Goal: Task Accomplishment & Management: Use online tool/utility

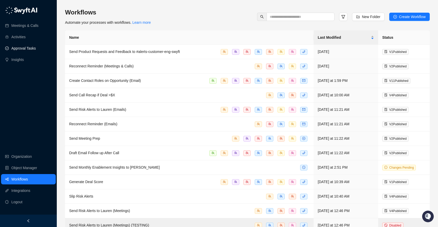
click at [35, 49] on link "Approval Tasks" at bounding box center [23, 48] width 25 height 10
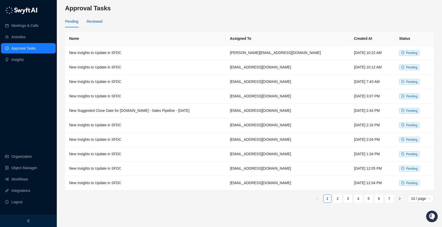
click at [91, 23] on div "Reviewed" at bounding box center [94, 22] width 16 height 6
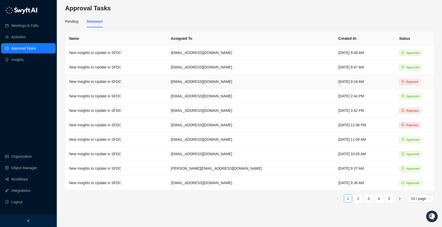
click at [145, 80] on td "New Insights to Update in SFDC" at bounding box center [116, 82] width 102 height 14
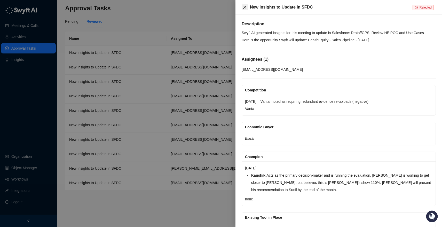
click at [244, 8] on icon "close" at bounding box center [244, 7] width 3 height 3
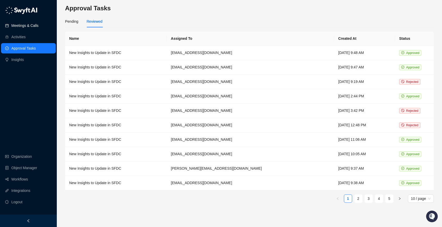
click at [38, 25] on link "Meetings & Calls" at bounding box center [24, 25] width 27 height 10
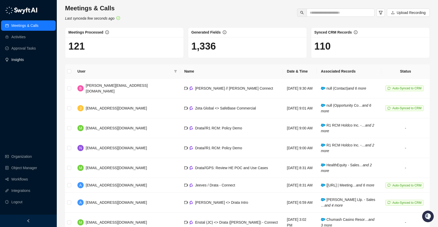
click at [24, 59] on link "Insights" at bounding box center [17, 59] width 12 height 10
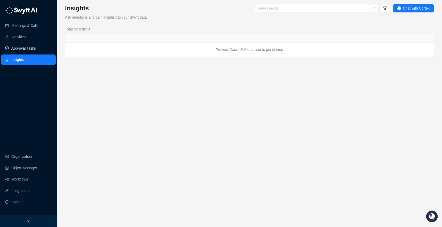
click at [30, 50] on link "Approval Tasks" at bounding box center [23, 48] width 25 height 10
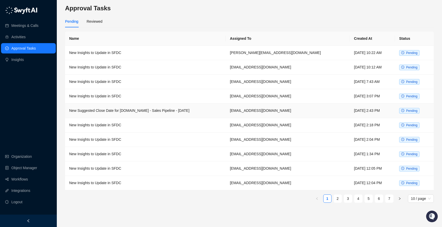
click at [122, 112] on td "New Suggested Close Date for [DOMAIN_NAME] - Sales Pipeline - [DATE]" at bounding box center [145, 111] width 161 height 14
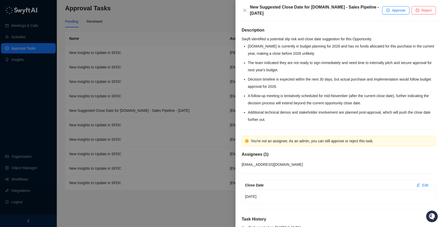
click at [249, 10] on div "New Suggested Close Date for [DOMAIN_NAME] - Sales Pipeline - [DATE]" at bounding box center [312, 10] width 140 height 12
click at [246, 10] on icon "close" at bounding box center [245, 10] width 4 height 4
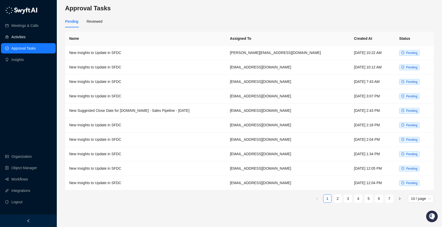
click at [19, 40] on link "Activities" at bounding box center [18, 37] width 14 height 10
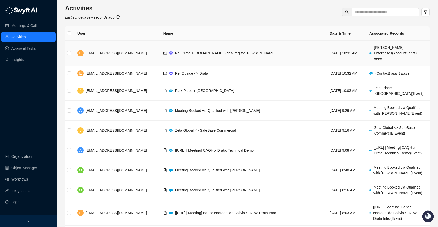
click at [259, 50] on td "Re: Drata + soterenterprises.com - deal reg for Glaukos" at bounding box center [242, 54] width 166 height 26
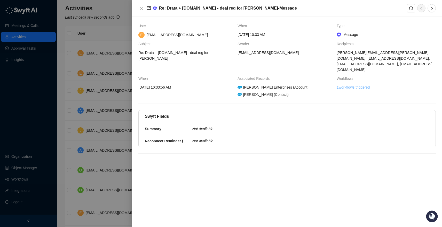
click at [350, 84] on link "1 workflows triggered" at bounding box center [353, 87] width 33 height 6
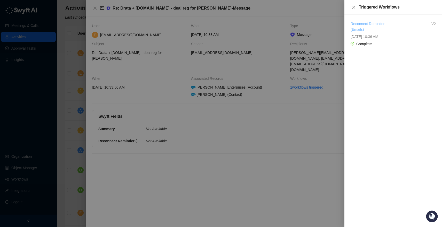
click at [350, 24] on link "Reconnect Reminder (Emails)" at bounding box center [368, 27] width 34 height 10
click at [113, 14] on div at bounding box center [221, 113] width 442 height 227
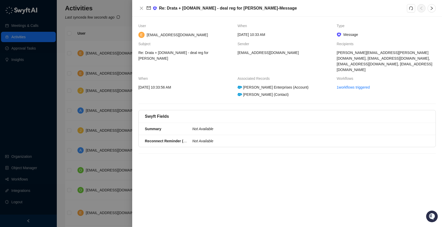
click at [54, 29] on div at bounding box center [221, 113] width 442 height 227
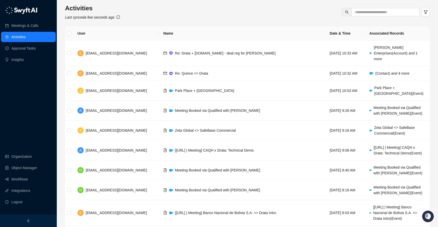
click at [120, 19] on icon "sync" at bounding box center [118, 17] width 4 height 4
click at [38, 28] on link "Meetings & Calls" at bounding box center [24, 25] width 27 height 10
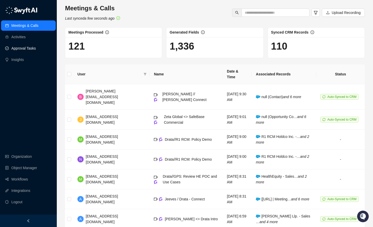
click at [31, 46] on link "Approval Tasks" at bounding box center [23, 48] width 25 height 10
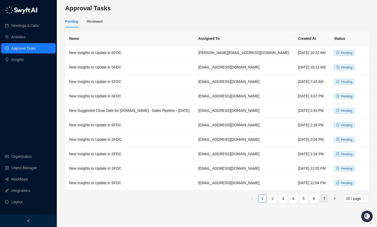
click at [324, 199] on link "7" at bounding box center [324, 199] width 8 height 8
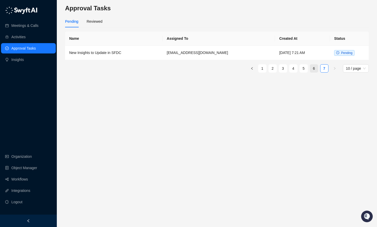
click at [314, 67] on link "6" at bounding box center [314, 69] width 8 height 8
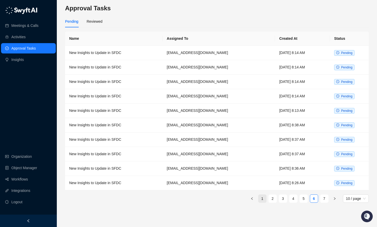
click at [262, 201] on link "1" at bounding box center [262, 199] width 8 height 8
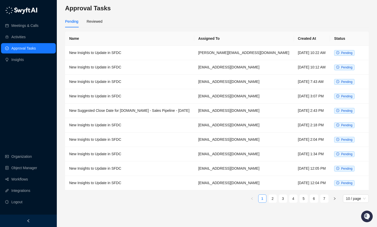
click at [265, 198] on link "1" at bounding box center [262, 199] width 8 height 8
click at [263, 198] on link "1" at bounding box center [262, 199] width 8 height 8
click at [270, 197] on link "2" at bounding box center [273, 199] width 8 height 8
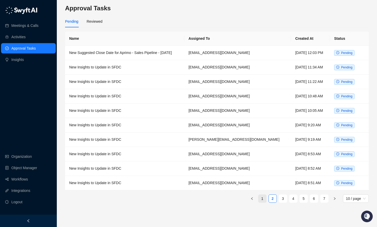
click at [261, 199] on link "1" at bounding box center [262, 199] width 8 height 8
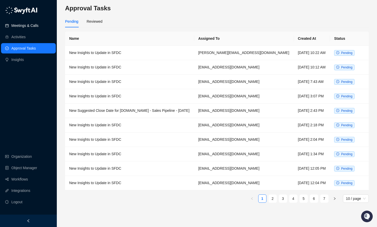
click at [26, 21] on link "Meetings & Calls" at bounding box center [24, 25] width 27 height 10
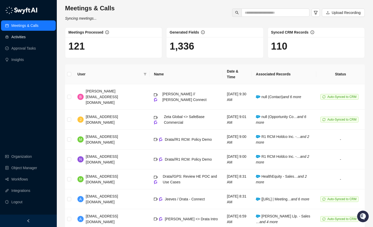
click at [26, 41] on link "Activities" at bounding box center [18, 37] width 14 height 10
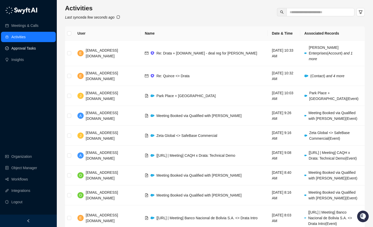
click at [30, 49] on link "Approval Tasks" at bounding box center [23, 48] width 25 height 10
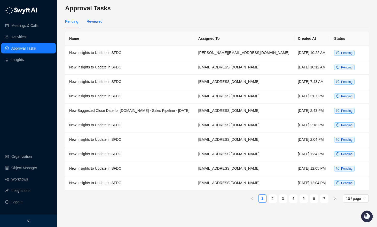
click at [94, 24] on div "Reviewed" at bounding box center [94, 22] width 16 height 6
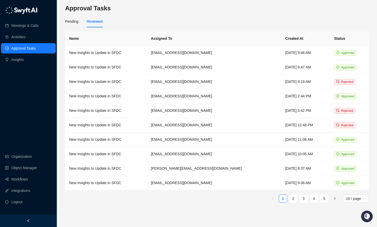
click at [321, 200] on link "5" at bounding box center [324, 199] width 8 height 8
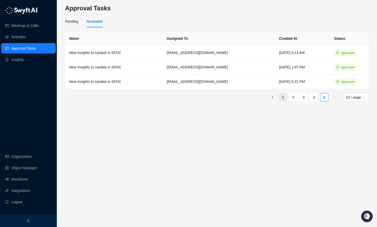
click at [283, 94] on link "1" at bounding box center [283, 97] width 8 height 8
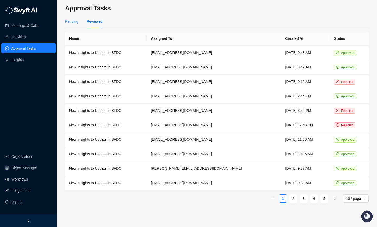
click at [67, 18] on div "Pending" at bounding box center [71, 21] width 13 height 12
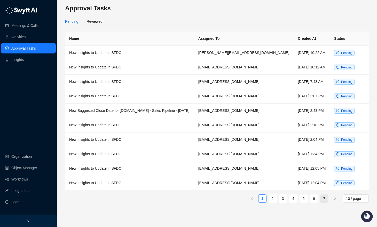
click at [326, 195] on link "7" at bounding box center [324, 199] width 8 height 8
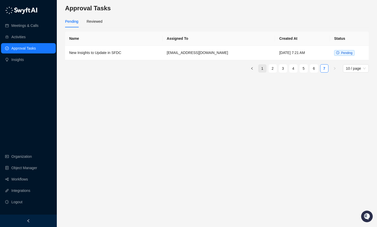
click at [258, 68] on link "1" at bounding box center [262, 69] width 8 height 8
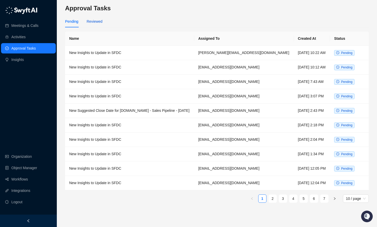
click at [95, 20] on div "Reviewed" at bounding box center [94, 22] width 16 height 6
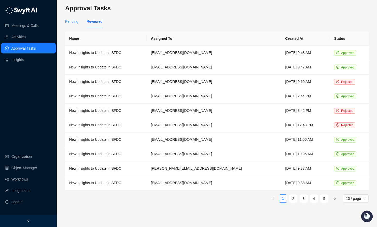
click at [73, 16] on div "Pending" at bounding box center [71, 21] width 13 height 12
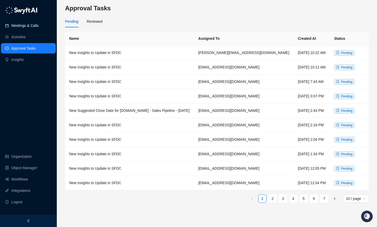
click at [26, 26] on link "Meetings & Calls" at bounding box center [24, 25] width 27 height 10
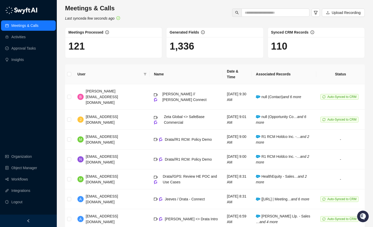
click at [196, 17] on div "Meetings & Calls Last synced a few seconds ago Upload Recording" at bounding box center [215, 12] width 303 height 17
click at [199, 13] on div "Meetings & Calls Last synced a few seconds ago Upload Recording" at bounding box center [215, 12] width 303 height 17
click at [60, 80] on div "Meetings & Calls Last synced a few seconds ago Upload Recording Meetings Proces…" at bounding box center [215, 154] width 316 height 309
click at [60, 74] on div "Meetings & Calls Last synced a few seconds ago Upload Recording Meetings Proces…" at bounding box center [215, 154] width 316 height 309
click at [24, 181] on link "Workflows" at bounding box center [19, 179] width 17 height 10
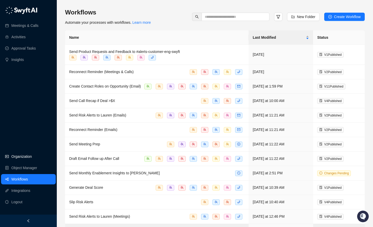
click at [23, 160] on link "Organization" at bounding box center [21, 156] width 20 height 10
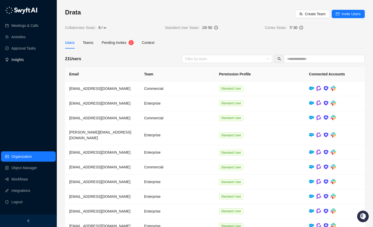
click at [15, 55] on link "Insights" at bounding box center [17, 59] width 12 height 10
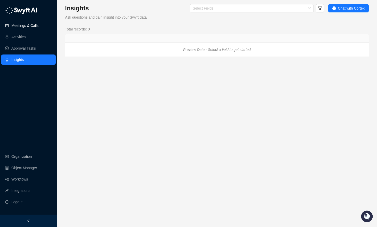
click at [25, 27] on link "Meetings & Calls" at bounding box center [24, 25] width 27 height 10
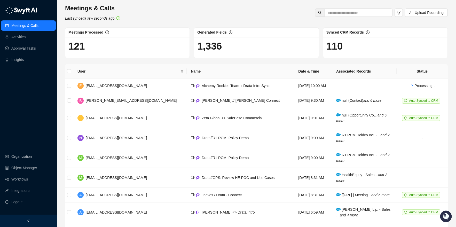
click at [21, 185] on ul "Organization Object Manager Workflows Integrations Logout" at bounding box center [28, 179] width 57 height 58
click at [21, 183] on link "Workflows" at bounding box center [19, 179] width 17 height 10
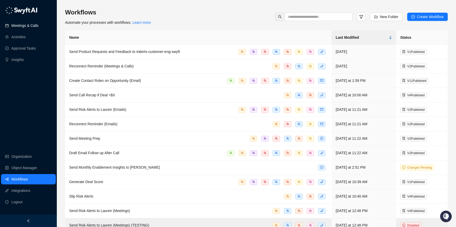
click at [30, 26] on link "Meetings & Calls" at bounding box center [24, 25] width 27 height 10
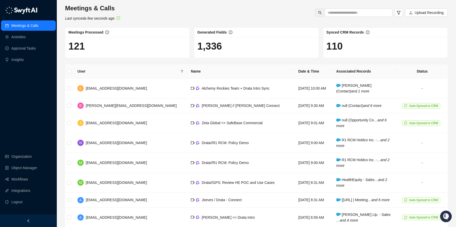
click at [39, 102] on div "Meetings & Calls Activities Approval Tasks Insights Organization Object Manager…" at bounding box center [28, 107] width 57 height 215
click at [29, 46] on link "Approval Tasks" at bounding box center [23, 48] width 25 height 10
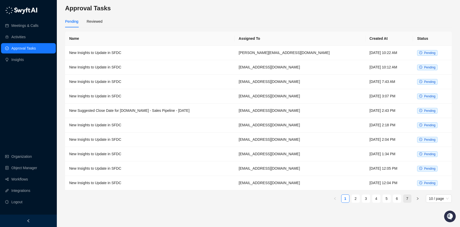
click at [405, 195] on link "7" at bounding box center [407, 199] width 8 height 8
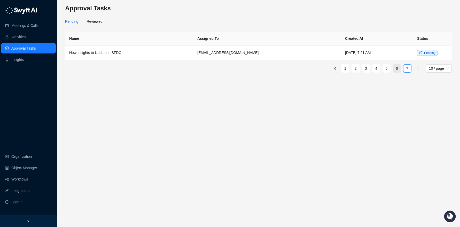
click at [398, 70] on link "6" at bounding box center [397, 69] width 8 height 8
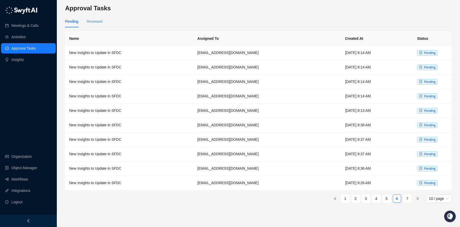
click at [95, 24] on div "Reviewed" at bounding box center [94, 21] width 16 height 12
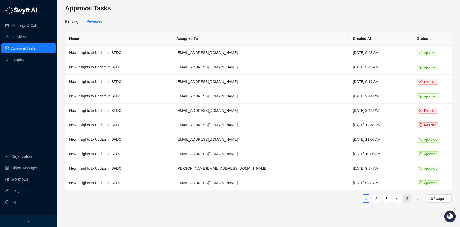
click at [403, 199] on li "5" at bounding box center [407, 198] width 8 height 8
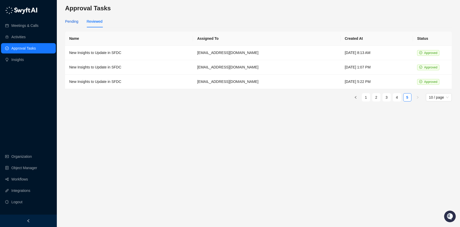
click at [68, 23] on div "Pending" at bounding box center [71, 22] width 13 height 6
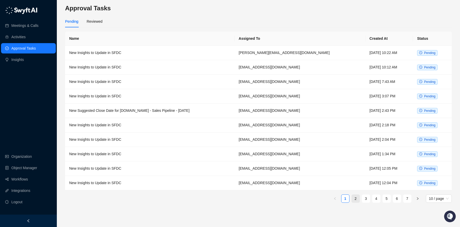
click at [357, 195] on link "2" at bounding box center [356, 199] width 8 height 8
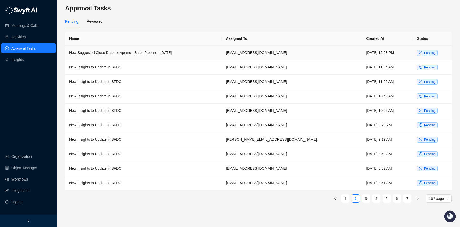
click at [115, 51] on td "New Suggested Close Date for Aprimo - Sales Pipeline - 10/17/2025" at bounding box center [143, 53] width 156 height 14
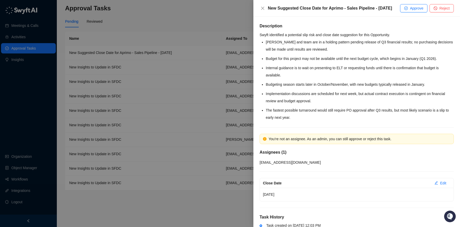
drag, startPoint x: 280, startPoint y: 14, endPoint x: 266, endPoint y: 18, distance: 14.0
click at [266, 17] on div "New Suggested Close Date for Aprimo - Sales Pipeline - 10/17/2025 Approve Reject" at bounding box center [356, 8] width 207 height 17
drag, startPoint x: 281, startPoint y: 197, endPoint x: 263, endPoint y: 198, distance: 18.1
click at [263, 198] on p "01/31/26" at bounding box center [356, 194] width 187 height 7
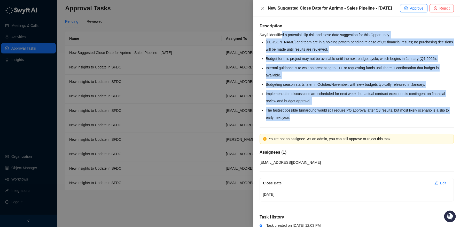
drag, startPoint x: 332, startPoint y: 121, endPoint x: 283, endPoint y: 42, distance: 92.8
click at [283, 42] on ul "Darren and team are in a holding pattern pending release of Q3 financial result…" at bounding box center [360, 79] width 188 height 83
click at [314, 93] on ul "Darren and team are in a holding pattern pending release of Q3 financial result…" at bounding box center [360, 79] width 188 height 83
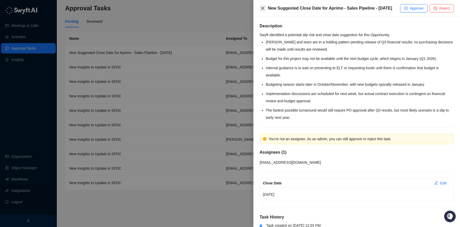
click at [260, 11] on button "Close" at bounding box center [262, 8] width 6 height 6
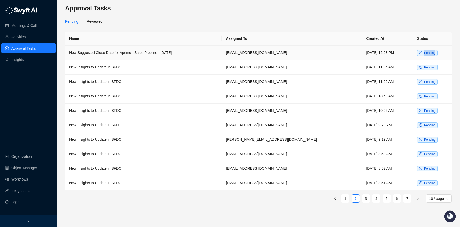
drag, startPoint x: 436, startPoint y: 54, endPoint x: 418, endPoint y: 52, distance: 17.6
click at [418, 52] on span "Pending" at bounding box center [427, 53] width 20 height 6
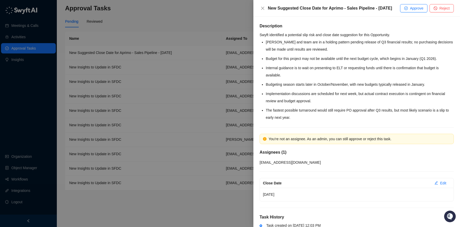
click at [119, 28] on div at bounding box center [230, 113] width 460 height 227
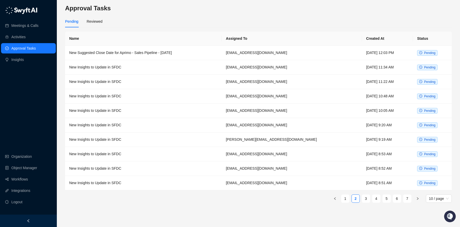
click at [108, 25] on div "Pending Reviewed" at bounding box center [258, 21] width 386 height 12
click at [90, 22] on div "Reviewed" at bounding box center [94, 22] width 16 height 6
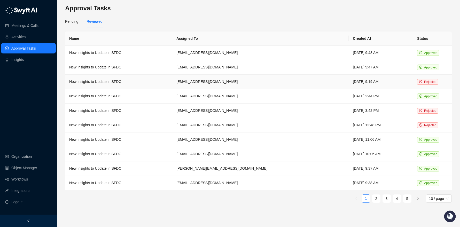
click at [160, 82] on td "New Insights to Update in SFDC" at bounding box center [118, 82] width 107 height 14
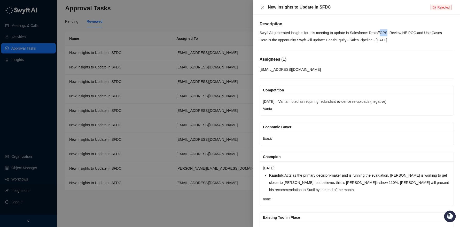
drag, startPoint x: 392, startPoint y: 32, endPoint x: 386, endPoint y: 33, distance: 6.2
click at [386, 33] on p "Swyft AI generated insights for this meeting to update in Salesforce: Drata//GP…" at bounding box center [356, 32] width 194 height 7
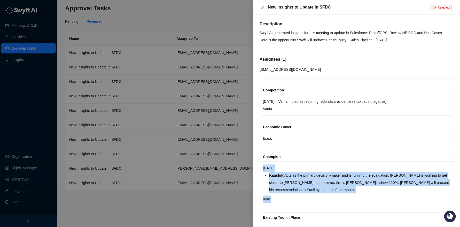
drag, startPoint x: 263, startPoint y: 163, endPoint x: 320, endPoint y: 196, distance: 65.7
click at [320, 196] on div "October 10th, 2025 Kaushik: Acts as the primary decision-maker and is running t…" at bounding box center [357, 183] width 194 height 44
click at [320, 196] on p "none" at bounding box center [356, 198] width 187 height 7
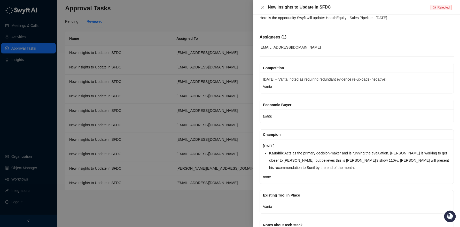
scroll to position [27, 0]
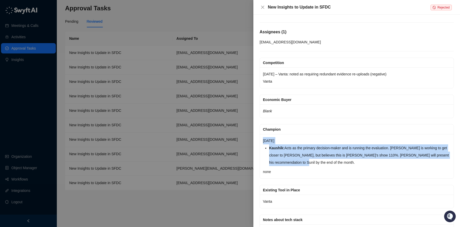
drag, startPoint x: 263, startPoint y: 142, endPoint x: 303, endPoint y: 160, distance: 43.9
click at [300, 160] on div "October 10th, 2025 Kaushik: Acts as the primary decision-maker and is running t…" at bounding box center [357, 156] width 194 height 44
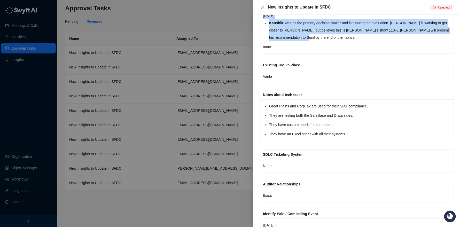
scroll to position [157, 0]
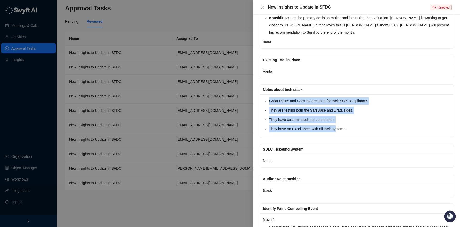
drag, startPoint x: 270, startPoint y: 100, endPoint x: 339, endPoint y: 127, distance: 73.8
click at [339, 127] on ul "Great Plains and CorpTax are used for their SOX compliance. They are testing bo…" at bounding box center [359, 114] width 181 height 35
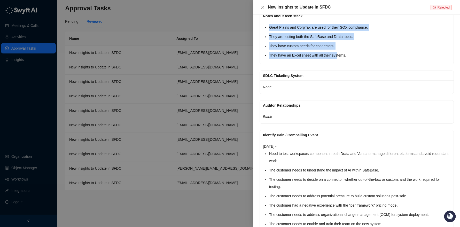
scroll to position [301, 0]
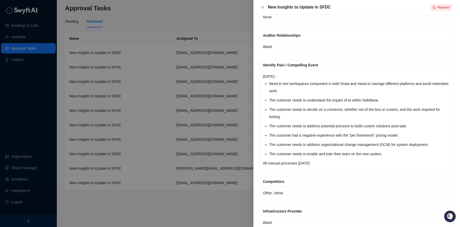
drag, startPoint x: 264, startPoint y: 77, endPoint x: 299, endPoint y: 76, distance: 35.9
click at [299, 76] on p "October 10th, 2025 -" at bounding box center [356, 76] width 187 height 7
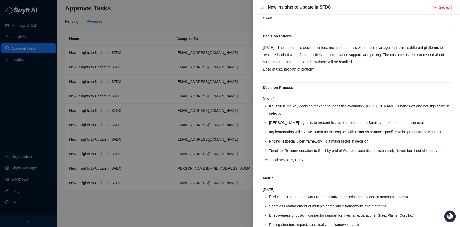
scroll to position [596, 0]
click at [215, 42] on div at bounding box center [230, 113] width 460 height 227
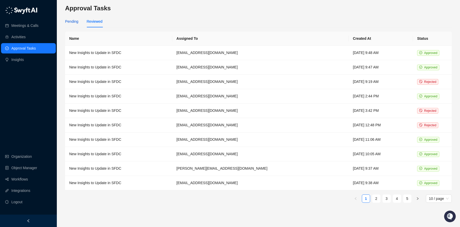
click at [72, 20] on div "Pending" at bounding box center [71, 22] width 13 height 6
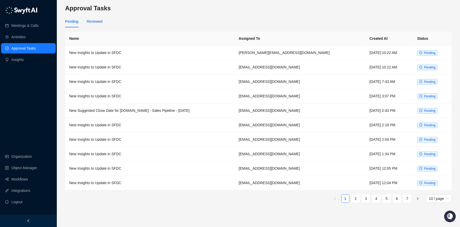
click at [94, 21] on div "Reviewed" at bounding box center [94, 22] width 16 height 6
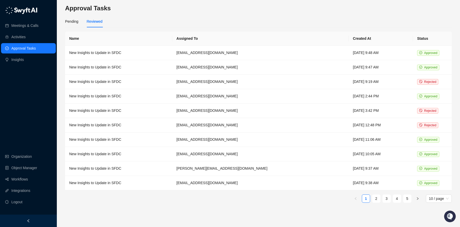
click at [21, 51] on link "Approval Tasks" at bounding box center [23, 48] width 25 height 10
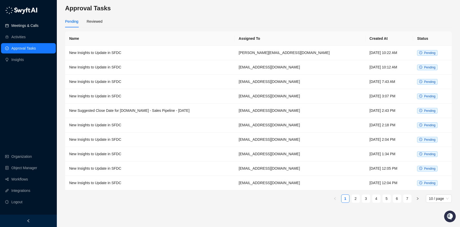
click at [23, 27] on link "Meetings & Calls" at bounding box center [24, 25] width 27 height 10
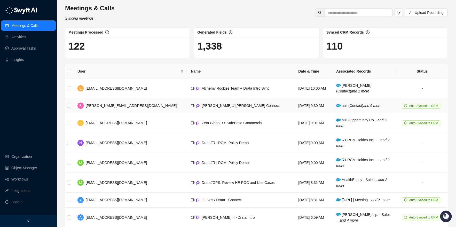
click at [209, 108] on td "[PERSON_NAME] // [PERSON_NAME] Connect" at bounding box center [240, 105] width 107 height 15
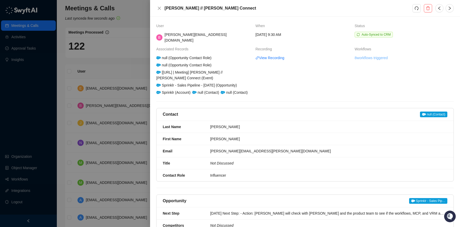
click at [359, 55] on link "8 workflows triggered" at bounding box center [370, 58] width 33 height 6
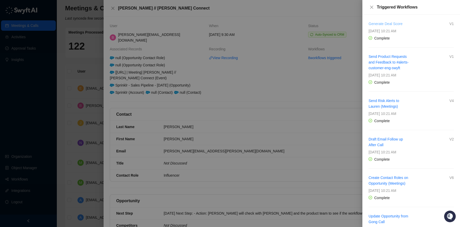
click at [387, 22] on link "Generate Deal Score" at bounding box center [385, 24] width 34 height 4
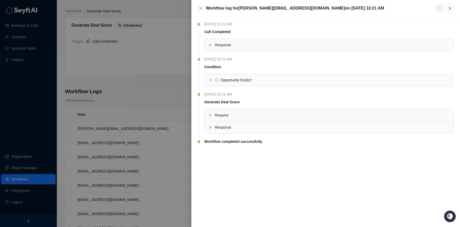
click at [208, 44] on div "Response" at bounding box center [328, 45] width 249 height 12
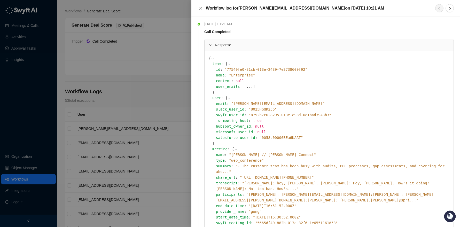
click at [209, 43] on div at bounding box center [212, 45] width 6 height 6
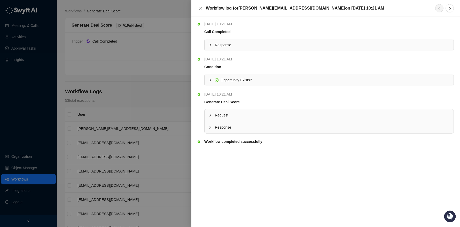
click at [233, 78] on span "Opportunity Exists?" at bounding box center [235, 80] width 31 height 4
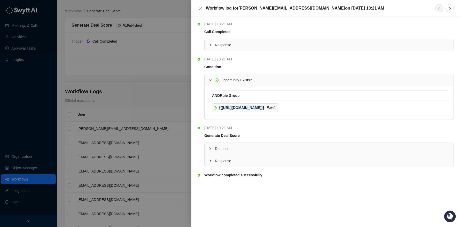
click at [233, 78] on span "Opportunity Exists?" at bounding box center [235, 80] width 31 height 4
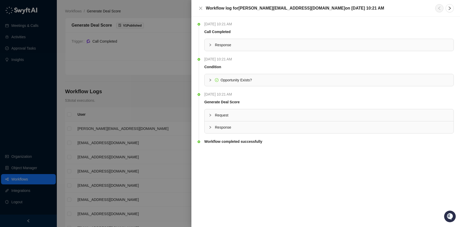
click at [223, 128] on span "Response" at bounding box center [332, 127] width 234 height 6
click at [248, 152] on button "..." at bounding box center [251, 152] width 6 height 6
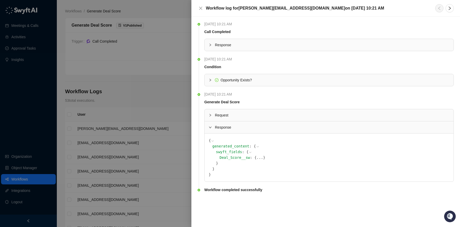
click at [256, 158] on button "..." at bounding box center [259, 158] width 6 height 6
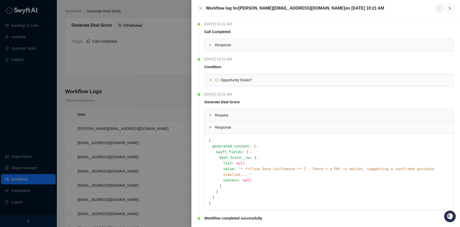
click at [311, 170] on span "" * **Close Date Confidence:** 7 - There's a POC in motion, suggesting a confir…" at bounding box center [328, 172] width 211 height 10
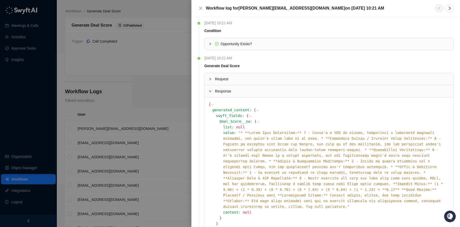
scroll to position [36, 0]
click at [231, 80] on span "Request" at bounding box center [332, 79] width 234 height 6
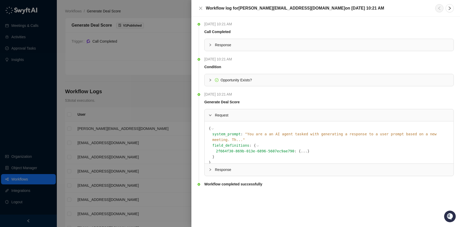
scroll to position [0, 0]
click at [317, 133] on span "" You are a an AI agent tasked with generating a response to a user prompt base…" at bounding box center [324, 137] width 224 height 10
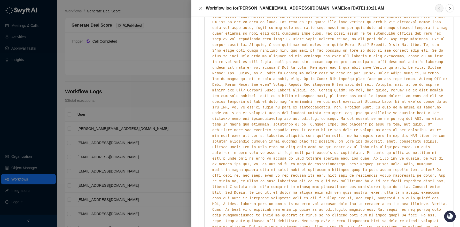
scroll to position [849, 0]
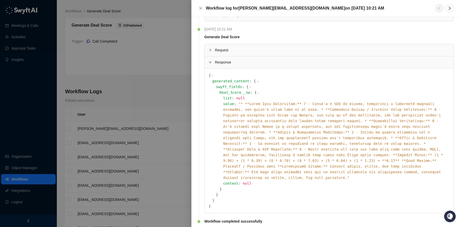
scroll to position [65, 0]
click at [256, 81] on icon at bounding box center [258, 82] width 4 height 4
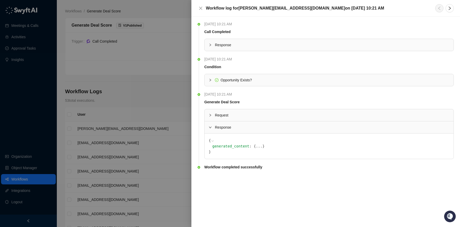
click at [234, 147] on span "generated_content" at bounding box center [230, 146] width 37 height 4
click at [256, 147] on button "..." at bounding box center [259, 146] width 6 height 6
click at [147, 130] on div at bounding box center [230, 113] width 460 height 227
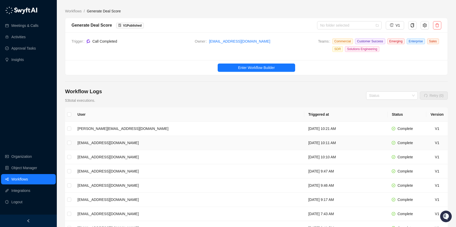
click at [125, 143] on td "[EMAIL_ADDRESS][DOMAIN_NAME]" at bounding box center [188, 143] width 231 height 14
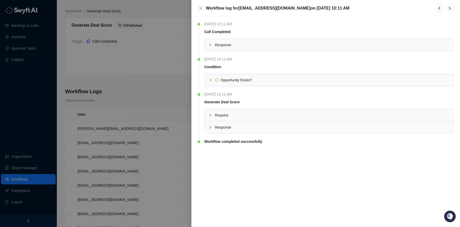
click at [257, 128] on span "Response" at bounding box center [332, 127] width 234 height 6
click at [248, 153] on button "..." at bounding box center [251, 152] width 6 height 6
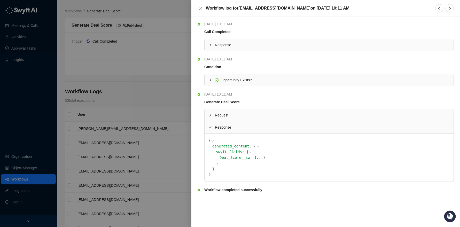
click at [256, 159] on button "..." at bounding box center [259, 158] width 6 height 6
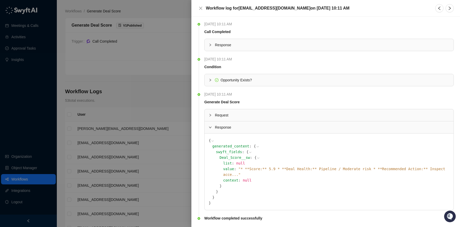
click at [276, 170] on span "" * **Score:** 5.9 * **Deal Health:** Pipeline / Moderate risk * **Recommended …" at bounding box center [334, 172] width 222 height 10
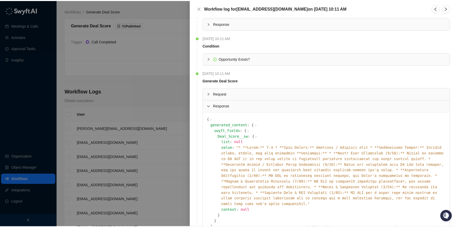
scroll to position [29, 0]
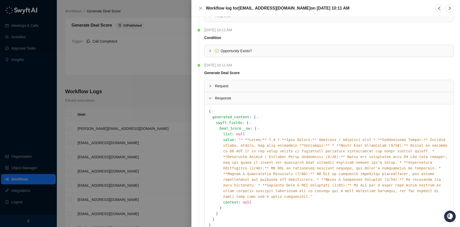
click at [145, 80] on div at bounding box center [230, 113] width 460 height 227
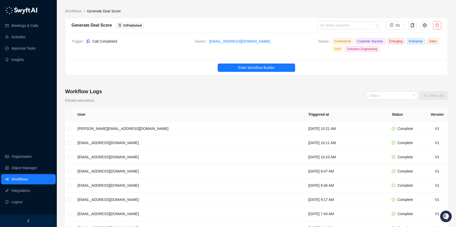
click at [28, 180] on link "Workflows" at bounding box center [19, 179] width 17 height 10
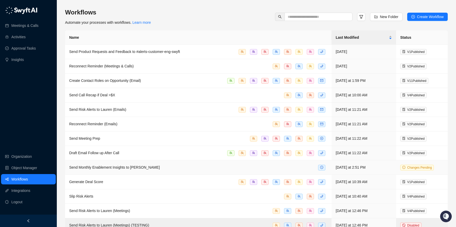
scroll to position [65, 0]
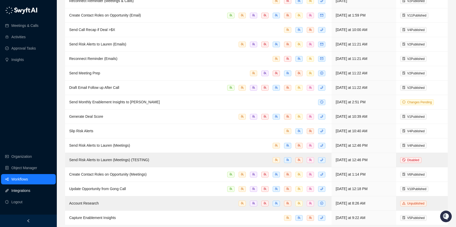
click at [17, 192] on link "Integrations" at bounding box center [20, 190] width 19 height 10
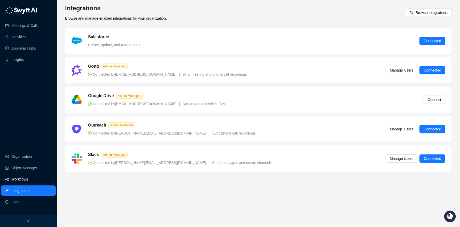
click at [24, 177] on link "Workflows" at bounding box center [19, 179] width 17 height 10
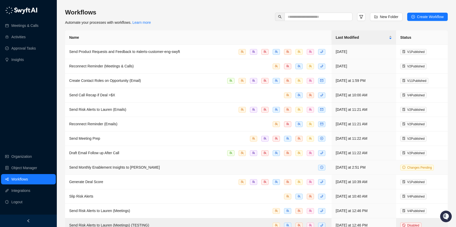
scroll to position [65, 0]
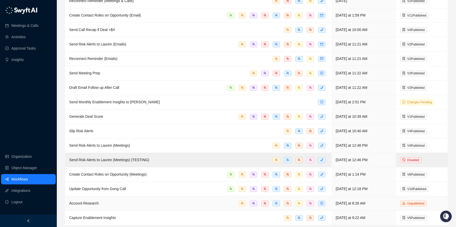
click at [99, 202] on div "Account Research" at bounding box center [198, 203] width 258 height 6
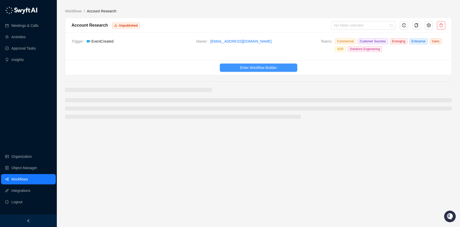
click at [250, 66] on span "Enter Workflow Builder" at bounding box center [258, 68] width 37 height 6
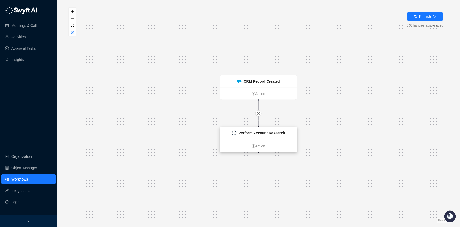
click at [260, 128] on div "Perform Account Research" at bounding box center [258, 133] width 77 height 13
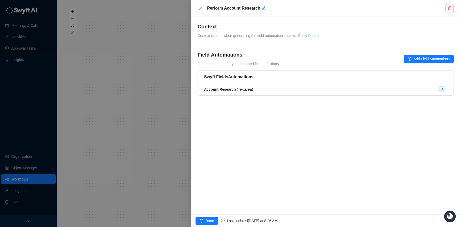
click at [310, 37] on link "Show Context" at bounding box center [309, 36] width 22 height 4
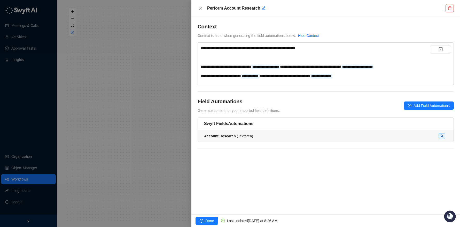
click at [230, 136] on strong "Account Research" at bounding box center [220, 136] width 32 height 4
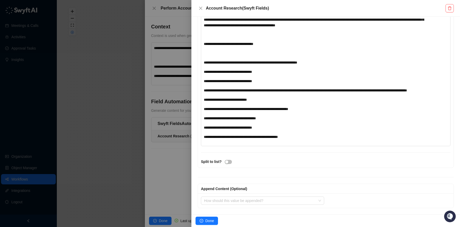
scroll to position [324, 0]
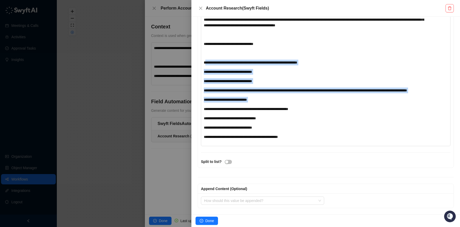
drag, startPoint x: 205, startPoint y: 57, endPoint x: 269, endPoint y: 104, distance: 79.4
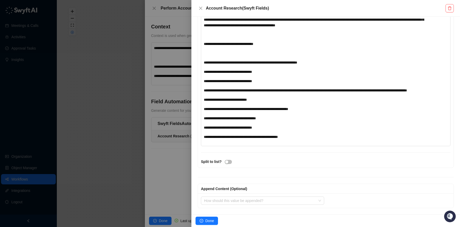
click at [210, 109] on span "**********" at bounding box center [246, 109] width 84 height 4
drag, startPoint x: 203, startPoint y: 112, endPoint x: 263, endPoint y: 110, distance: 59.7
drag, startPoint x: 314, startPoint y: 110, endPoint x: 245, endPoint y: 109, distance: 68.9
click at [245, 109] on div "**********" at bounding box center [315, 109] width 223 height 6
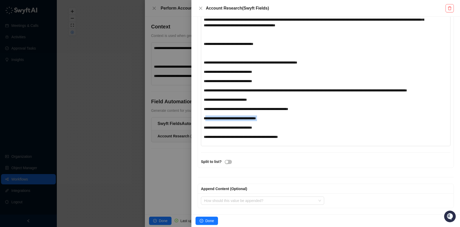
drag, startPoint x: 205, startPoint y: 121, endPoint x: 288, endPoint y: 121, distance: 82.6
drag, startPoint x: 218, startPoint y: 128, endPoint x: 280, endPoint y: 129, distance: 62.2
click at [280, 129] on div "**********" at bounding box center [315, 128] width 223 height 6
drag, startPoint x: 214, startPoint y: 138, endPoint x: 294, endPoint y: 139, distance: 80.5
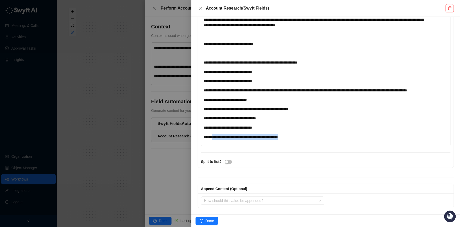
click at [294, 139] on div "**********" at bounding box center [315, 137] width 223 height 6
click at [262, 137] on span "**********" at bounding box center [241, 137] width 74 height 4
click at [202, 11] on button "Close" at bounding box center [200, 8] width 6 height 6
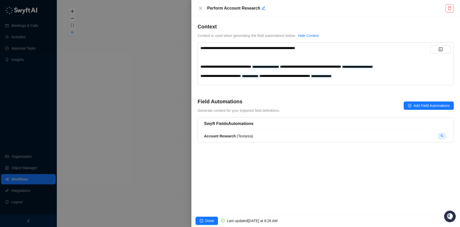
click at [122, 56] on div at bounding box center [230, 113] width 460 height 227
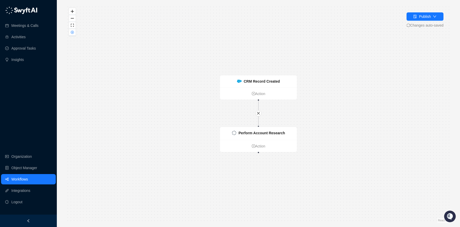
click at [23, 177] on link "Workflows" at bounding box center [19, 179] width 17 height 10
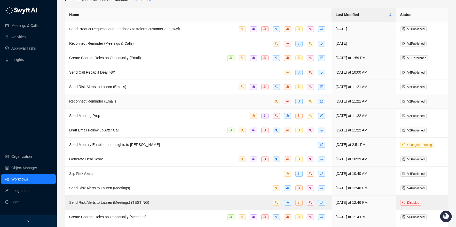
scroll to position [53, 0]
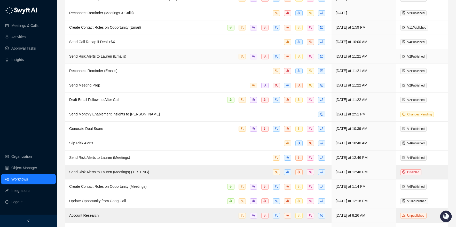
click at [116, 57] on span "Send Risk Alerts to Lauren (Emails)" at bounding box center [97, 56] width 57 height 4
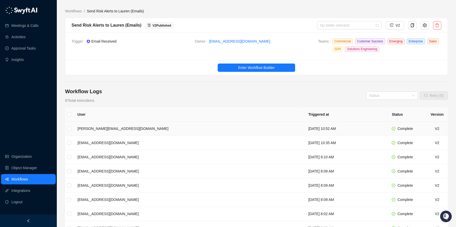
click at [112, 127] on td "[PERSON_NAME][EMAIL_ADDRESS][DOMAIN_NAME]" at bounding box center [188, 129] width 231 height 14
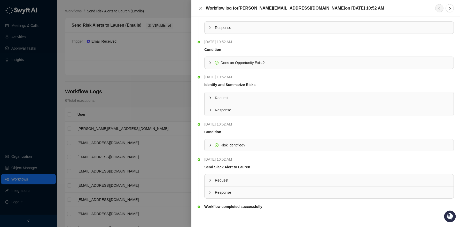
scroll to position [20, 0]
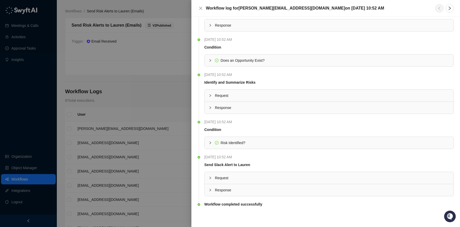
click at [218, 188] on span "Response" at bounding box center [332, 190] width 234 height 6
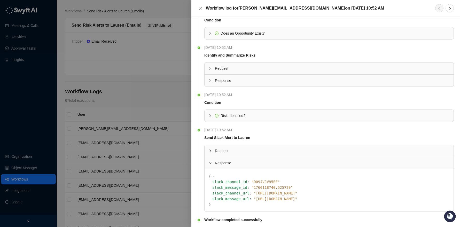
scroll to position [62, 0]
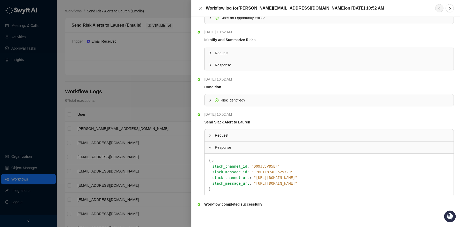
click at [297, 182] on span "" [URL][DOMAIN_NAME] "" at bounding box center [276, 183] width 44 height 4
click at [229, 138] on span "Request" at bounding box center [332, 135] width 234 height 6
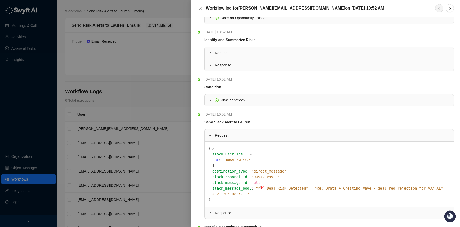
scroll to position [63, 0]
click at [343, 188] on span "" *🚩 Deal Risk Detected* — *Re: Drata + Cresting Wave - deal reg rejection for …" at bounding box center [327, 190] width 231 height 10
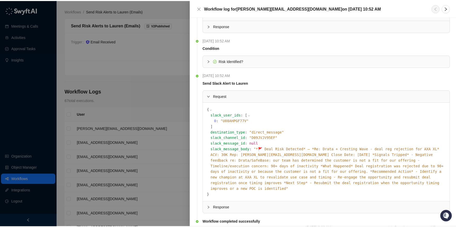
scroll to position [108, 0]
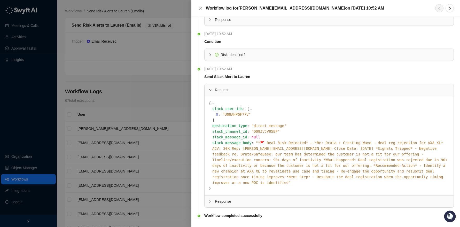
click at [57, 108] on div at bounding box center [230, 113] width 460 height 227
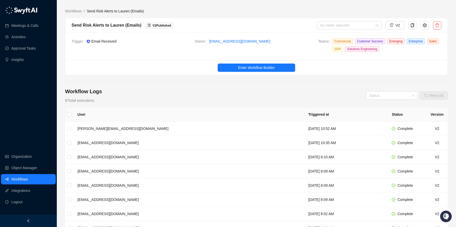
click at [28, 177] on link "Workflows" at bounding box center [19, 179] width 17 height 10
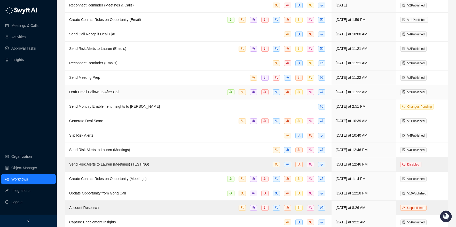
scroll to position [65, 0]
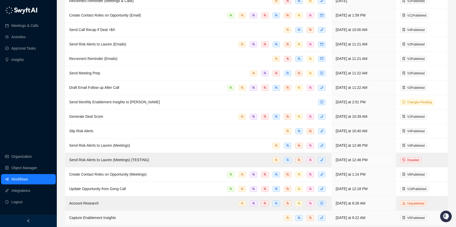
click at [85, 216] on span "Capture Enablement Insights" at bounding box center [92, 218] width 47 height 4
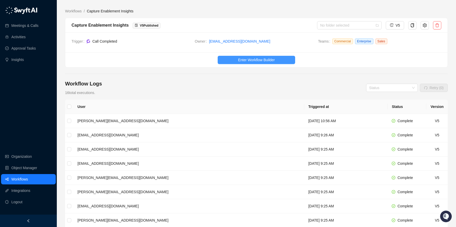
click at [270, 61] on span "Enter Workflow Builder" at bounding box center [256, 60] width 37 height 6
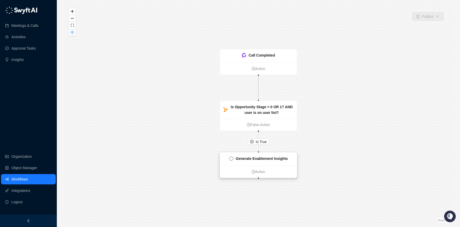
click at [252, 161] on div "Generate Enablement Insights" at bounding box center [258, 159] width 77 height 13
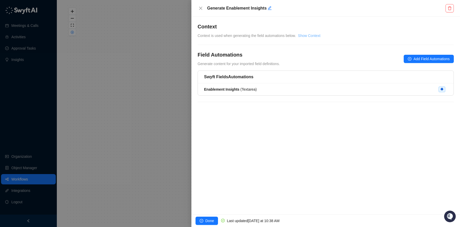
click at [312, 35] on link "Show Context" at bounding box center [309, 36] width 22 height 4
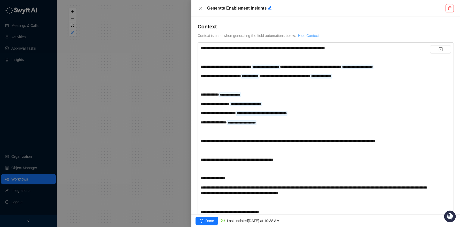
click at [313, 35] on link "Hide Context" at bounding box center [308, 36] width 21 height 4
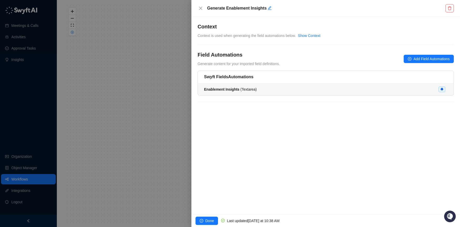
click at [297, 92] on li "Enablement Insights ( Textarea )" at bounding box center [326, 89] width 256 height 12
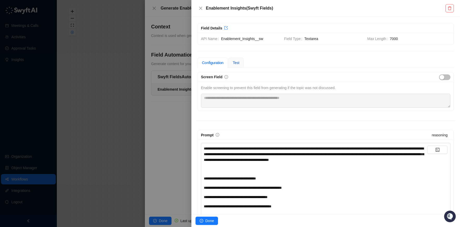
click at [236, 64] on span "Test" at bounding box center [236, 63] width 7 height 4
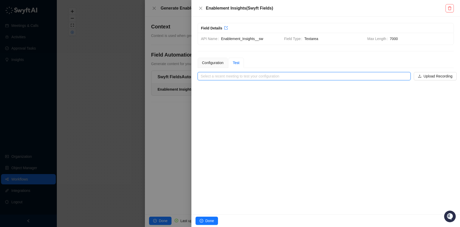
click at [335, 75] on input "search" at bounding box center [303, 76] width 204 height 8
click at [204, 7] on div "Enablement Insights ( Swyft Fields )" at bounding box center [321, 8] width 248 height 6
click at [203, 6] on button "Close" at bounding box center [200, 8] width 6 height 6
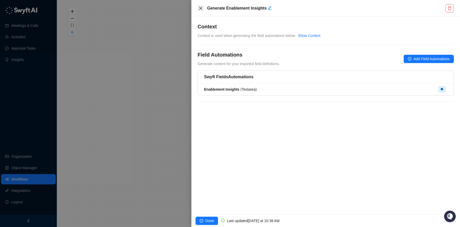
click at [200, 7] on icon "close" at bounding box center [200, 8] width 3 height 3
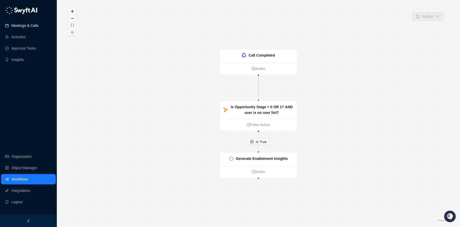
click at [37, 27] on link "Meetings & Calls" at bounding box center [24, 25] width 27 height 10
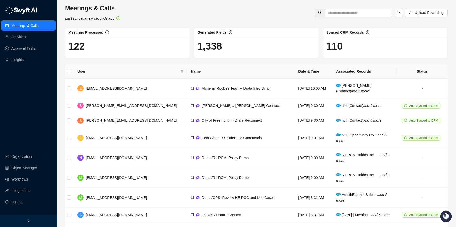
click at [183, 13] on div "Meetings & Calls Last synced a few seconds ago Upload Recording" at bounding box center [257, 12] width 386 height 17
click at [13, 50] on link "Approval Tasks" at bounding box center [23, 48] width 25 height 10
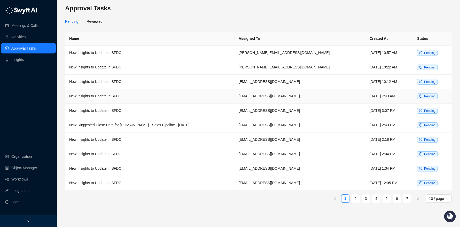
click at [234, 94] on td "New Insights to Update in SFDC" at bounding box center [149, 96] width 169 height 14
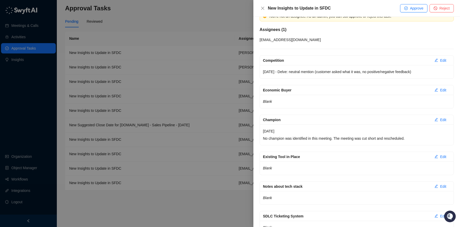
scroll to position [47, 0]
drag, startPoint x: 262, startPoint y: 71, endPoint x: 413, endPoint y: 77, distance: 151.7
click at [413, 77] on div "[DATE] - Delve: neutral mention (customer asked what it was, no positive/negati…" at bounding box center [357, 71] width 194 height 13
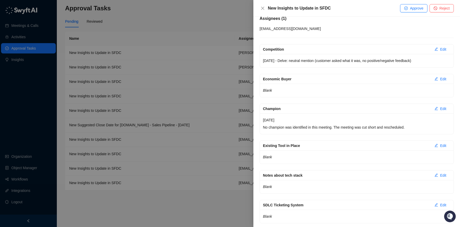
scroll to position [91, 0]
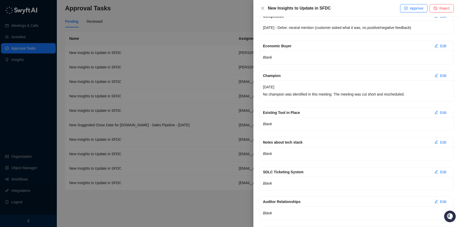
drag, startPoint x: 288, startPoint y: 88, endPoint x: 291, endPoint y: 88, distance: 3.6
click at [291, 88] on div "[DATE] No champion was identified in this meeting. The meeting was cut short an…" at bounding box center [357, 90] width 194 height 21
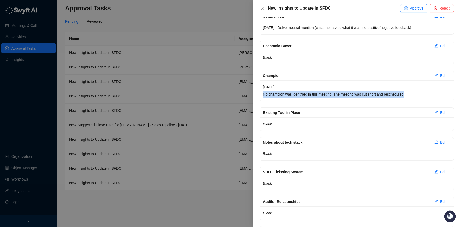
drag, startPoint x: 262, startPoint y: 95, endPoint x: 402, endPoint y: 99, distance: 140.5
click at [402, 99] on div "[DATE] No champion was identified in this meeting. The meeting was cut short an…" at bounding box center [357, 90] width 194 height 21
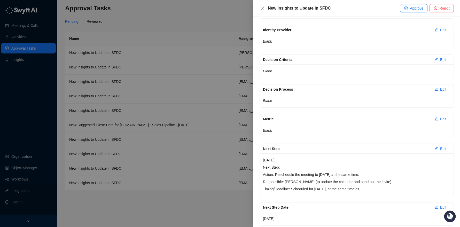
scroll to position [489, 0]
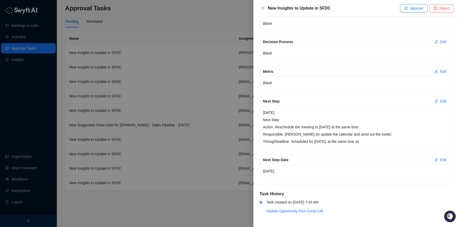
drag, startPoint x: 263, startPoint y: 125, endPoint x: 406, endPoint y: 146, distance: 144.5
click at [406, 146] on div "[DATE] Next Step: Action: Reschedule the meeting to [DATE] at the same time. Re…" at bounding box center [357, 127] width 194 height 42
drag, startPoint x: 289, startPoint y: 171, endPoint x: 260, endPoint y: 168, distance: 28.8
click at [260, 168] on div "[DATE]" at bounding box center [357, 170] width 194 height 13
click at [216, 89] on div at bounding box center [230, 113] width 460 height 227
